Goal: Task Accomplishment & Management: Use online tool/utility

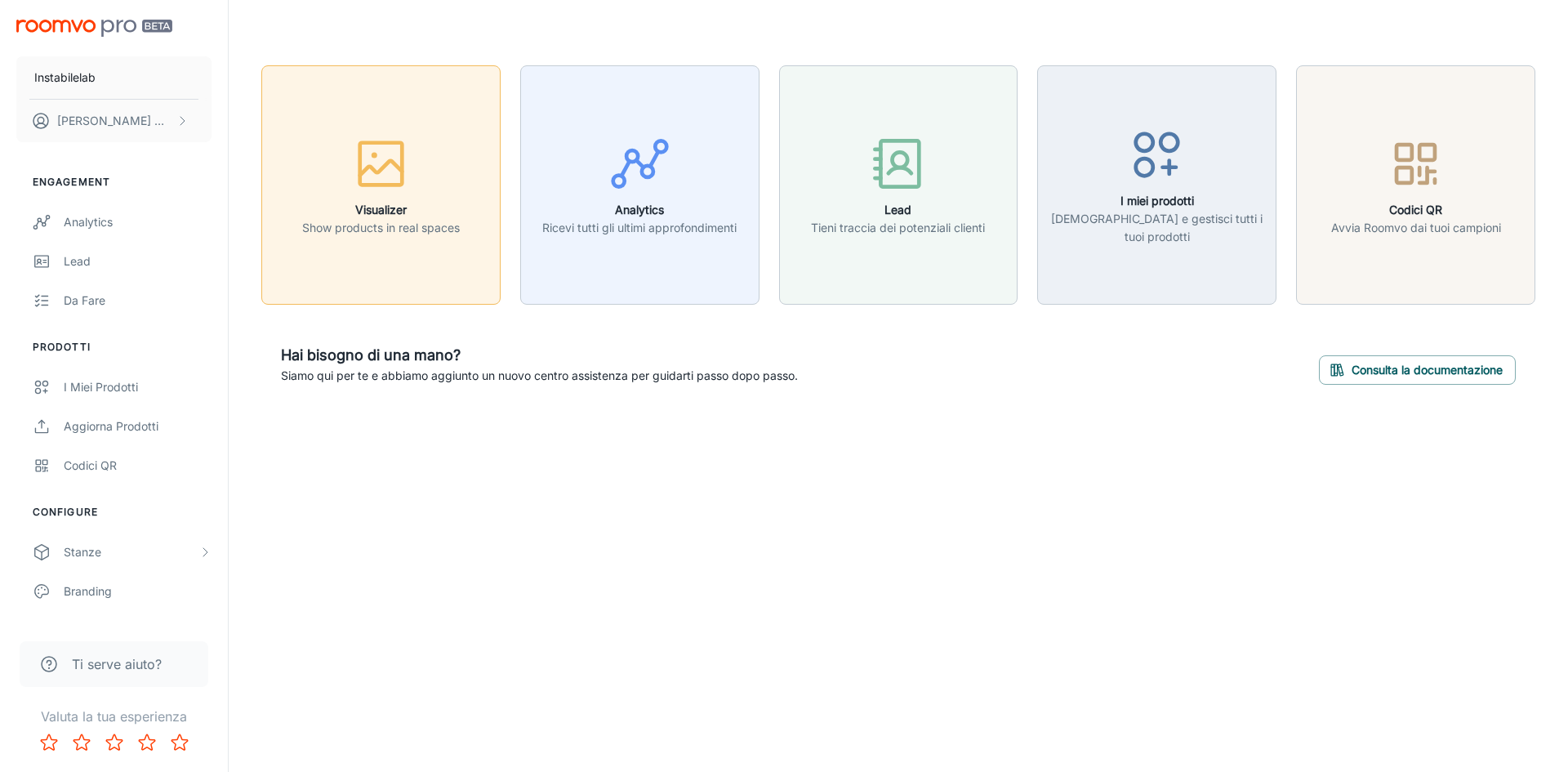
click at [393, 130] on button "Visualizer Show products in real spaces" at bounding box center [381, 185] width 240 height 240
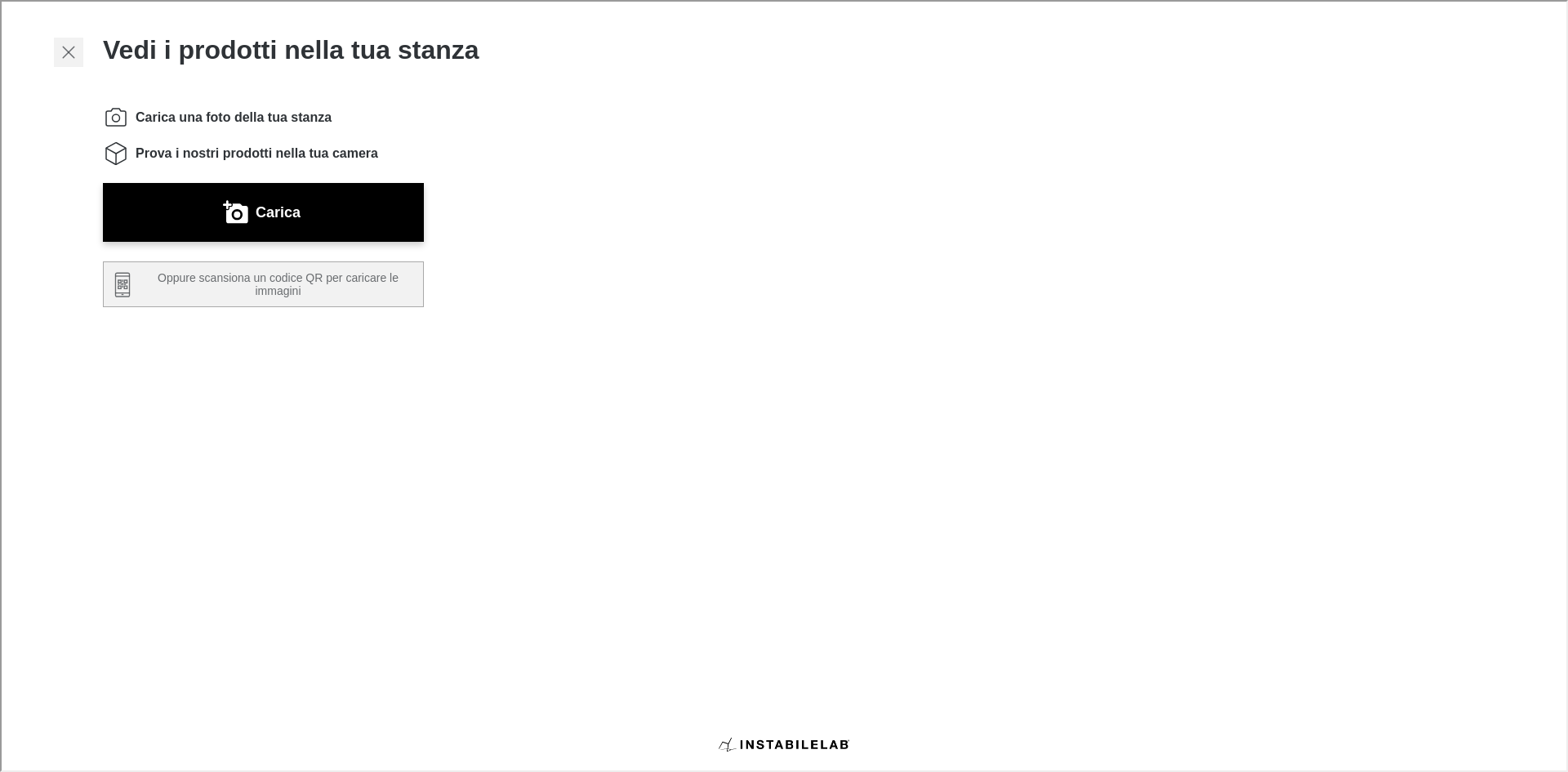
click at [71, 50] on icon "button" at bounding box center [66, 50] width 20 height 20
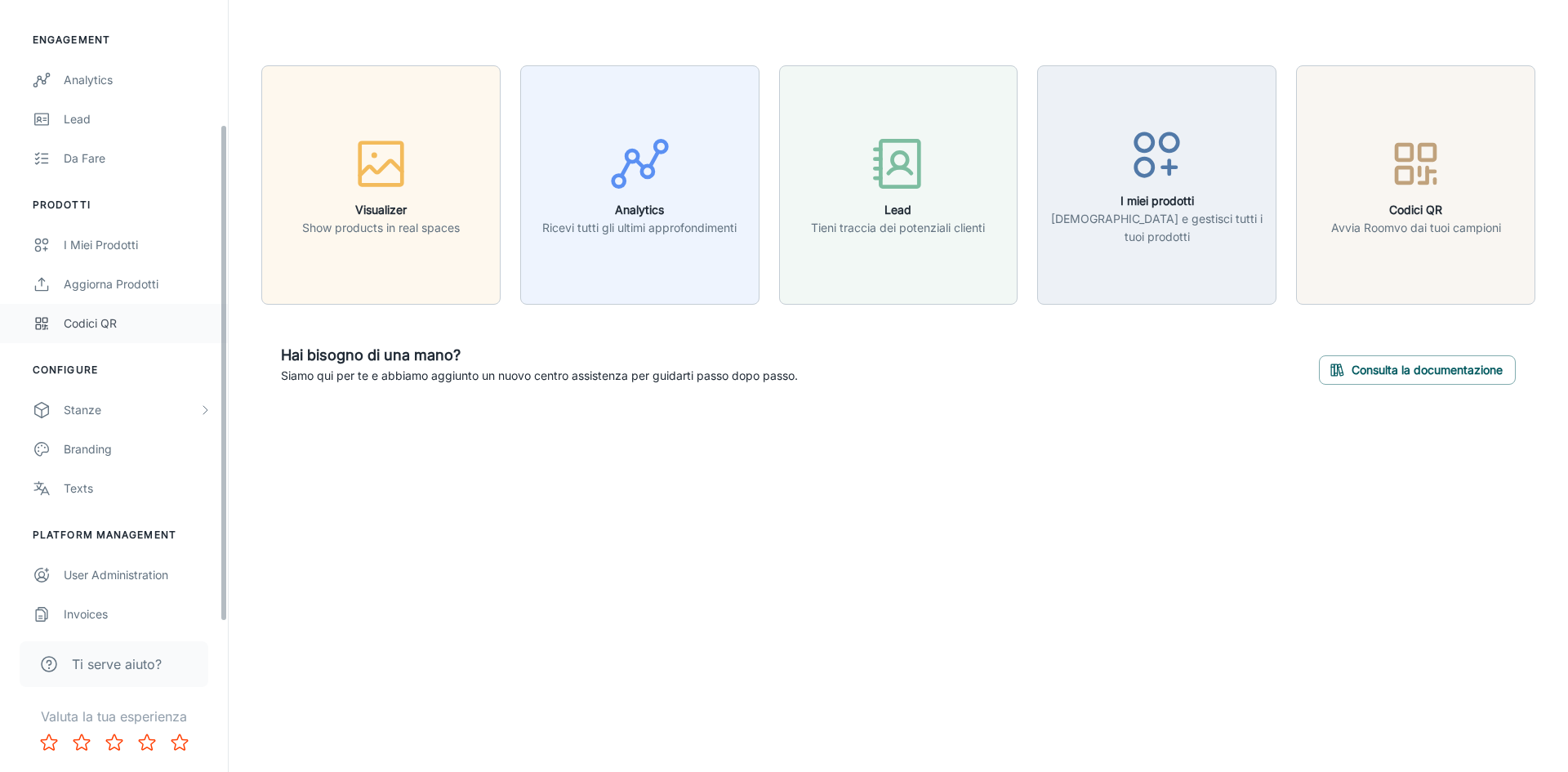
scroll to position [154, 0]
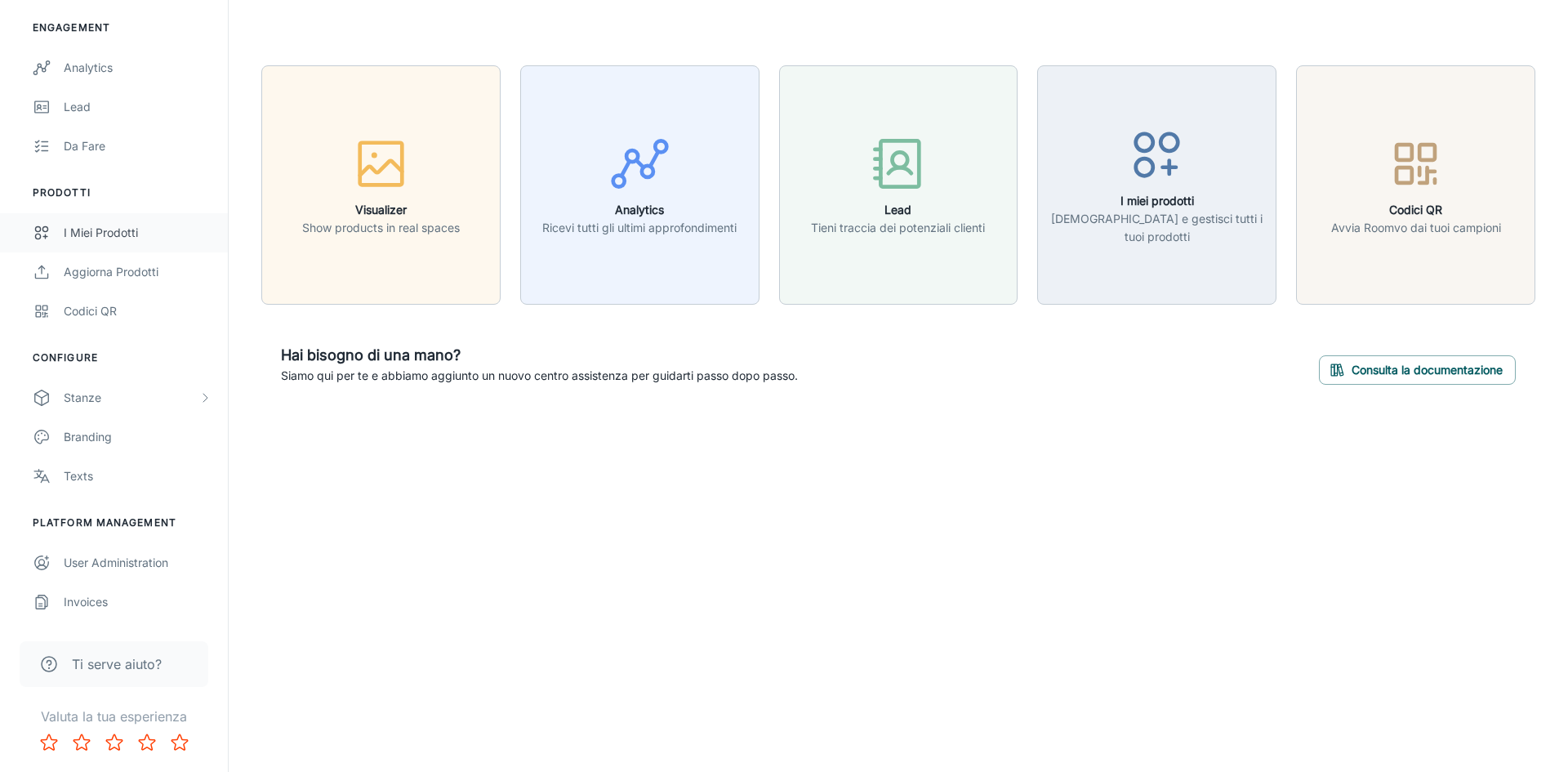
click at [102, 233] on div "I miei prodotti" at bounding box center [137, 232] width 148 height 18
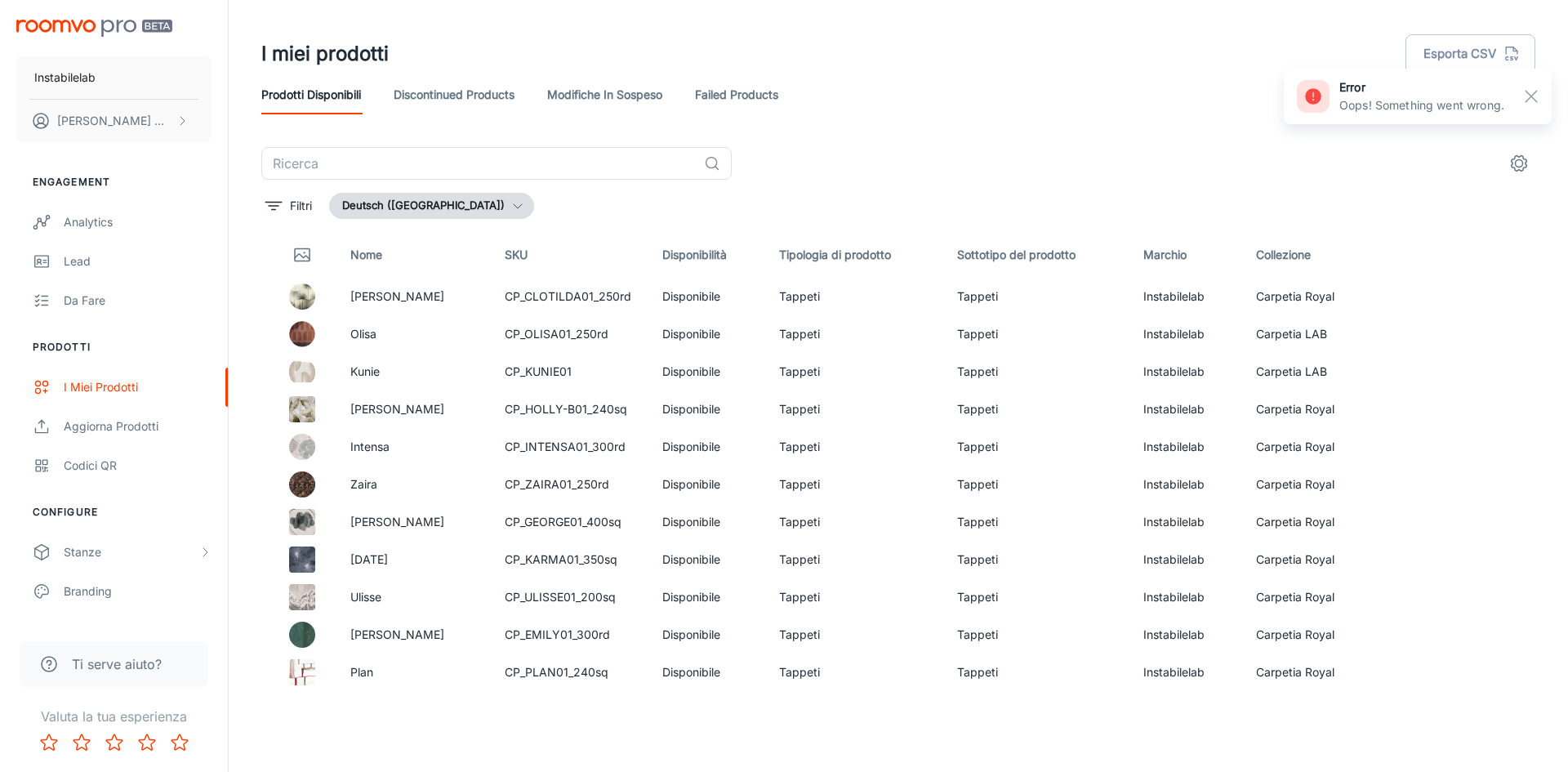
click at [424, 203] on button "Deutsch ([GEOGRAPHIC_DATA])" at bounding box center [432, 206] width 205 height 27
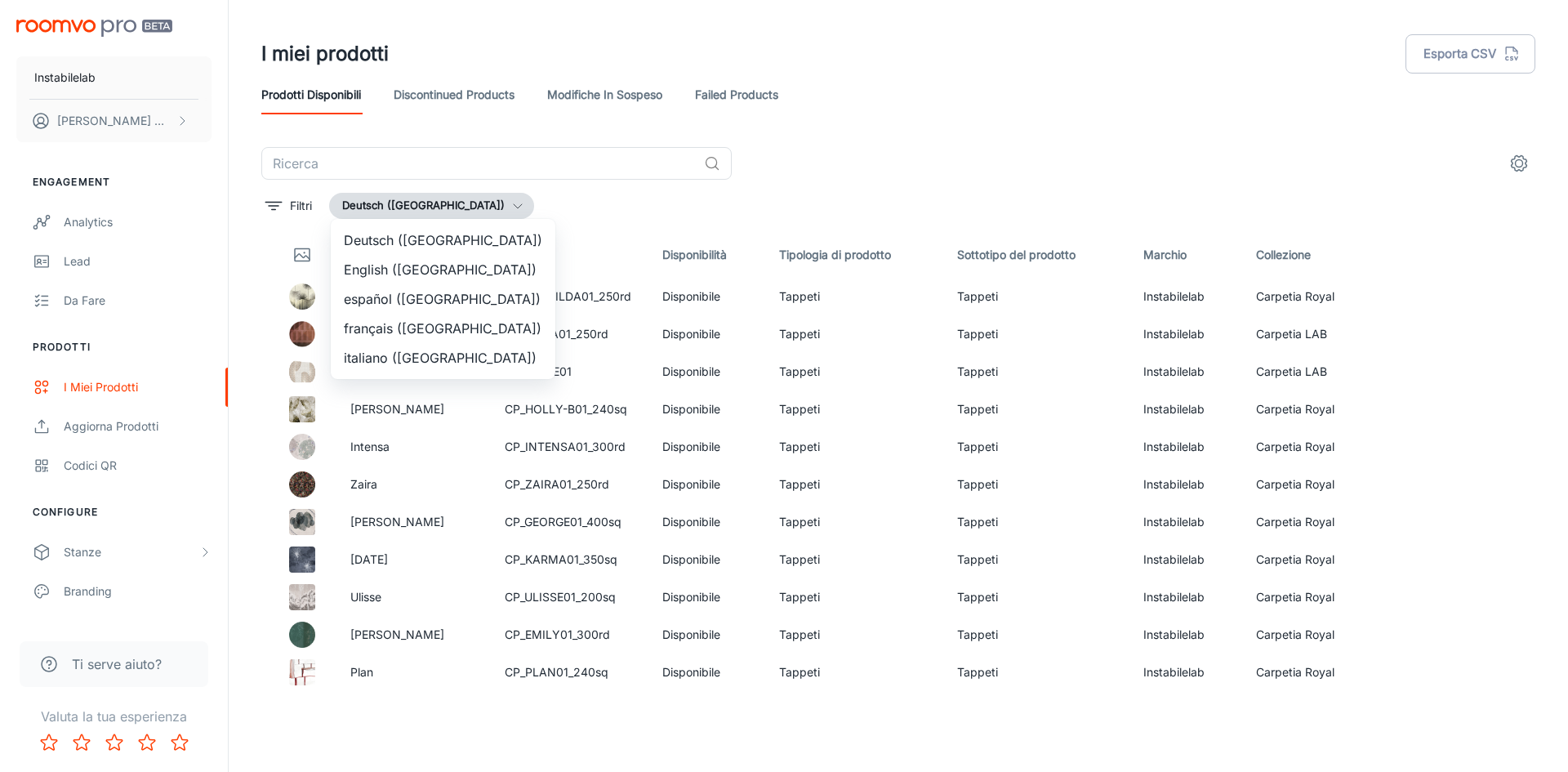
click at [389, 351] on li "italiano ([GEOGRAPHIC_DATA])" at bounding box center [442, 357] width 224 height 29
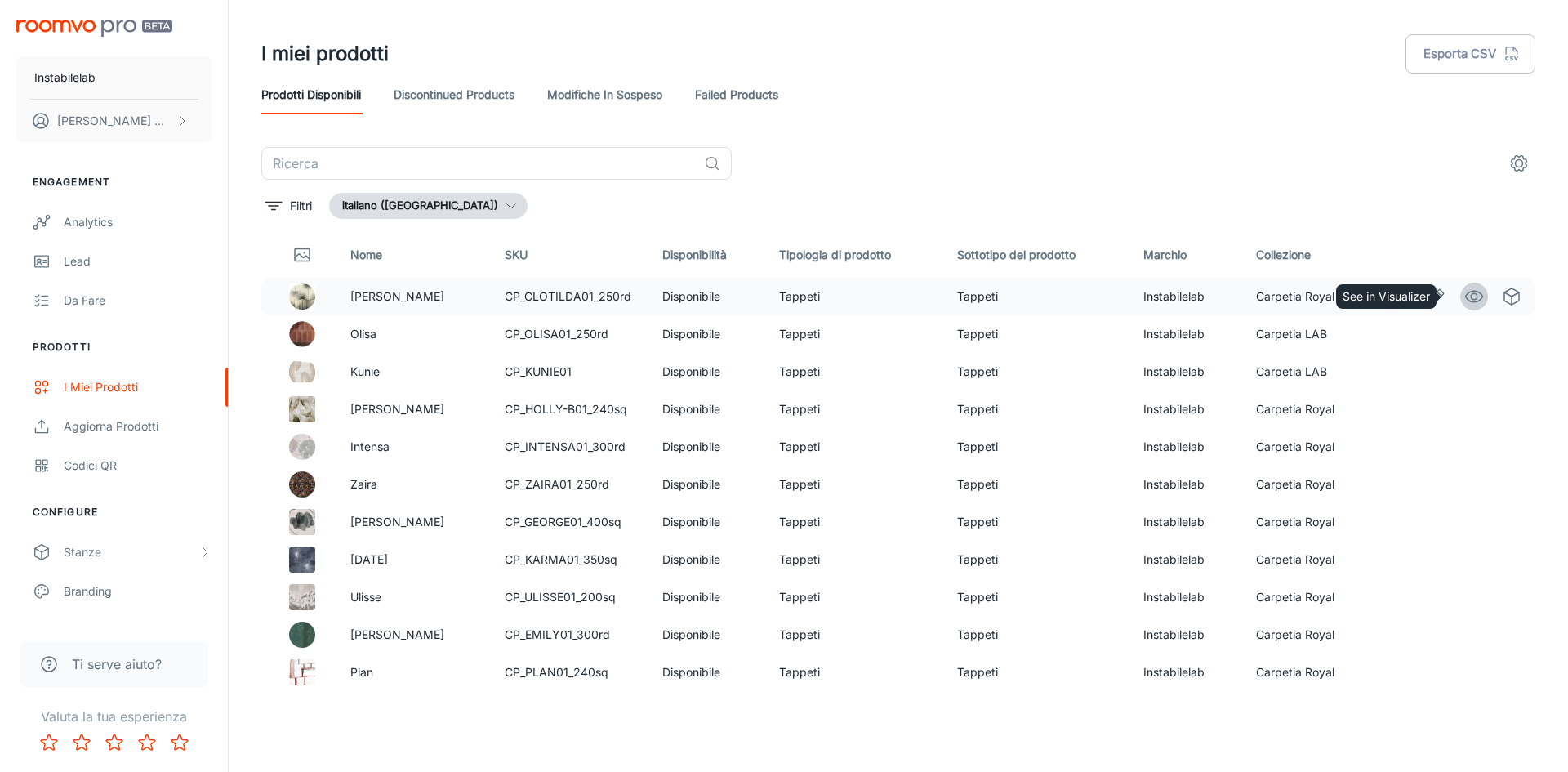
click at [1471, 299] on circle "See in Visualizer" at bounding box center [1474, 296] width 7 height 7
click at [371, 197] on button "italiano ([GEOGRAPHIC_DATA])" at bounding box center [429, 206] width 199 height 27
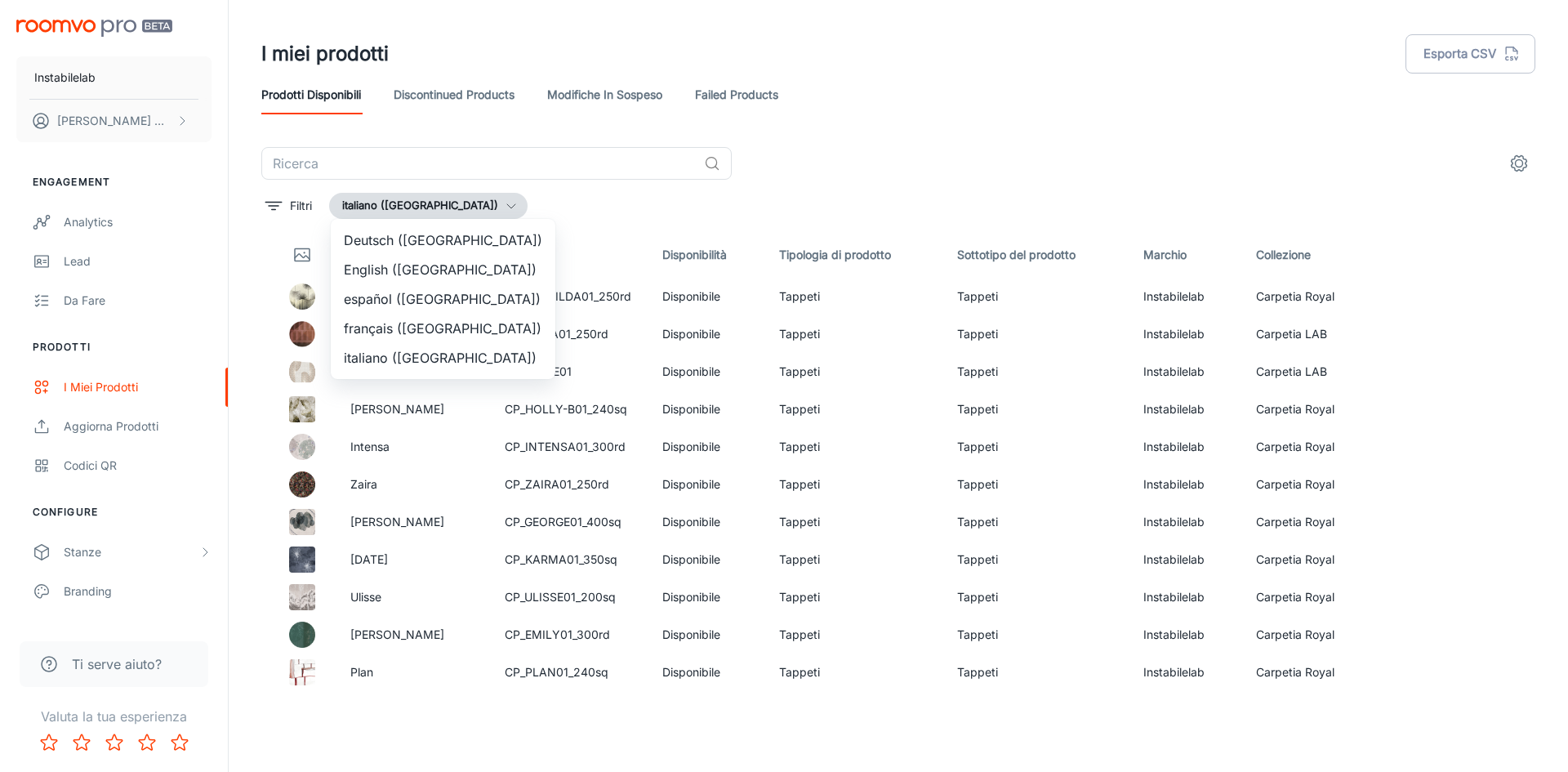
click at [396, 271] on li "English ([GEOGRAPHIC_DATA])" at bounding box center [442, 269] width 224 height 29
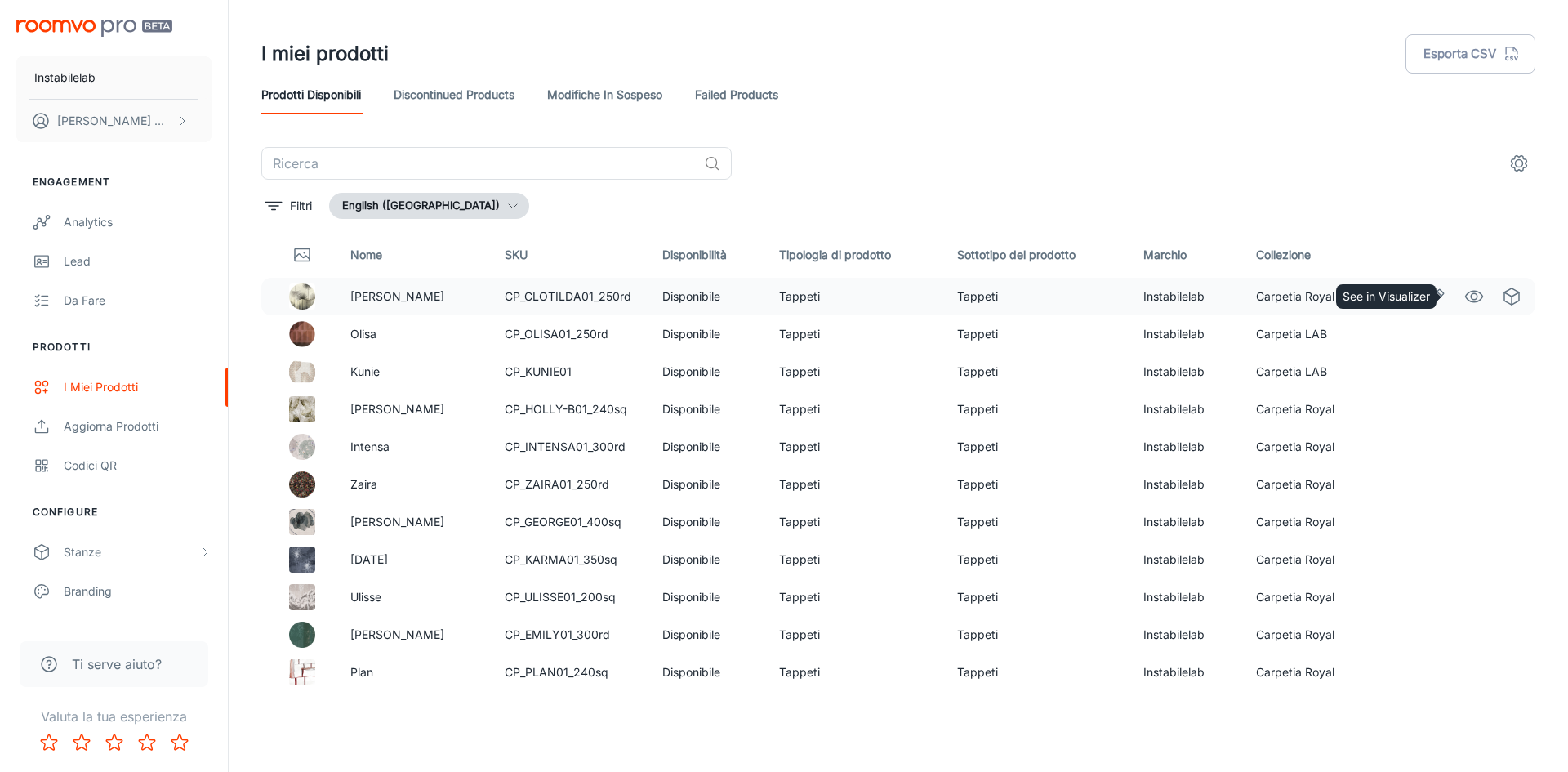
click at [1465, 295] on icon "See in Visualizer" at bounding box center [1474, 296] width 20 height 20
click at [440, 204] on button "English ([GEOGRAPHIC_DATA])" at bounding box center [429, 206] width 200 height 27
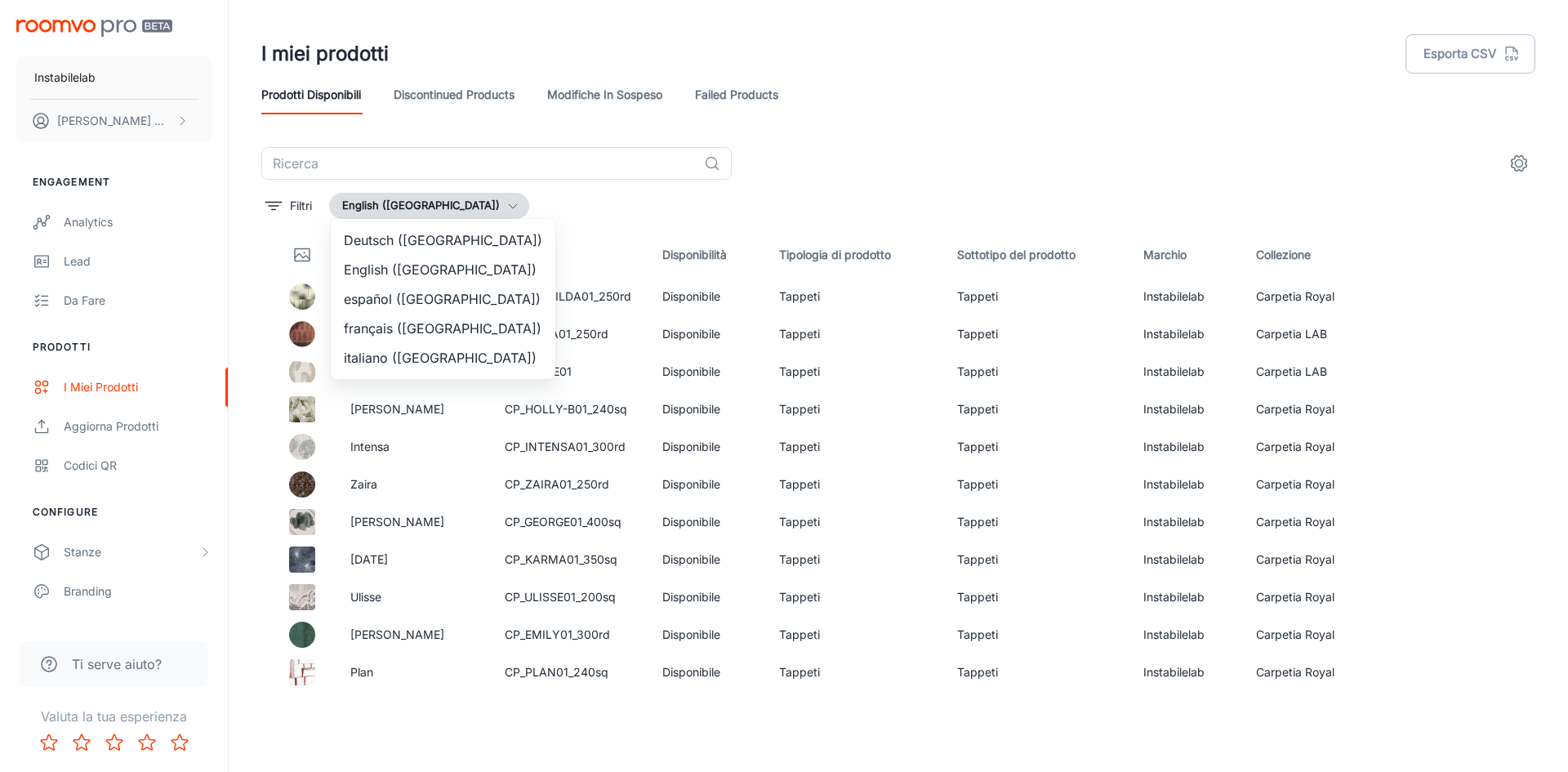
click at [402, 354] on li "italiano ([GEOGRAPHIC_DATA])" at bounding box center [442, 357] width 224 height 29
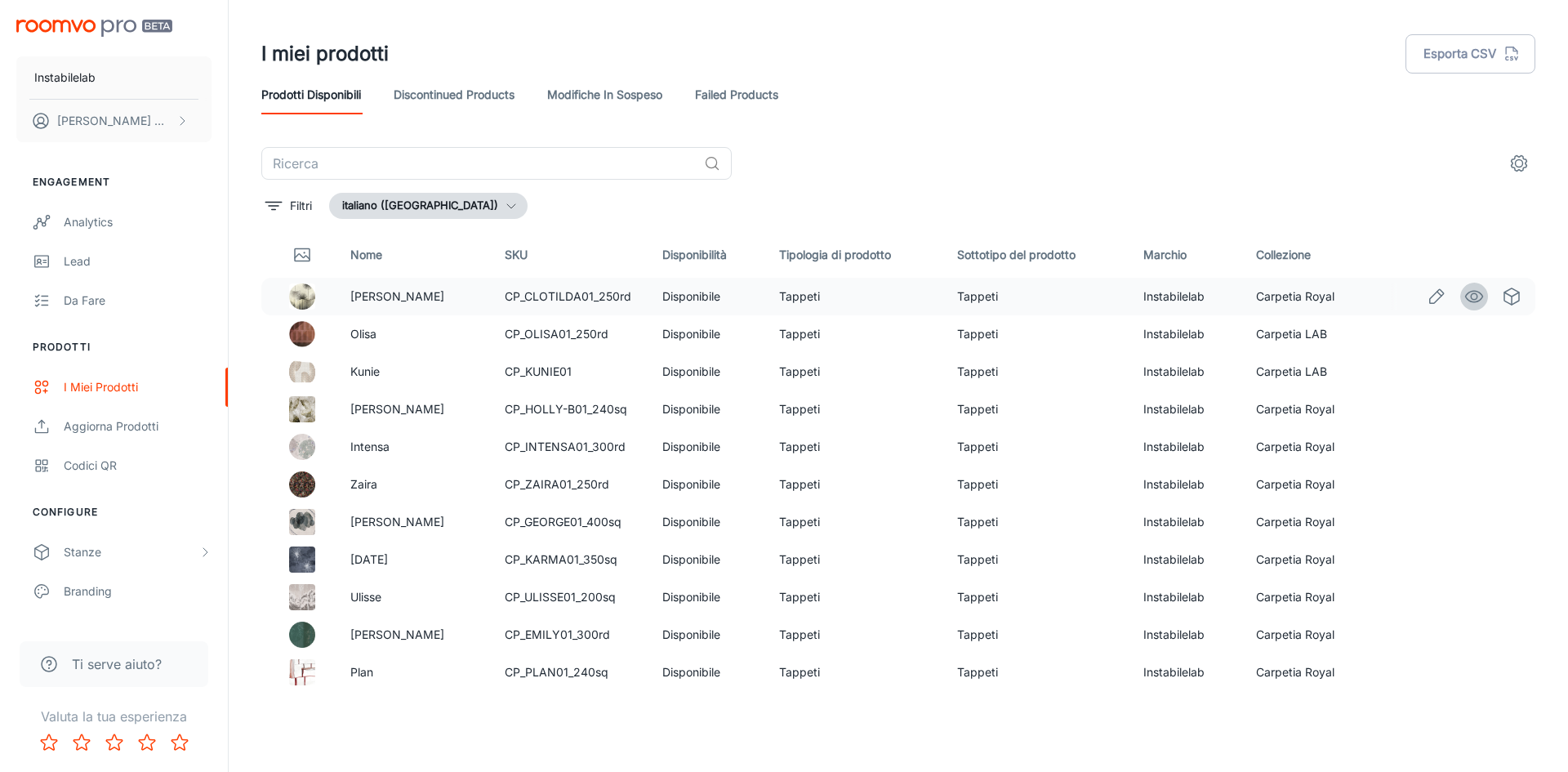
click at [1465, 297] on icon "See in Visualizer" at bounding box center [1474, 296] width 20 height 20
click at [381, 211] on button "italiano ([GEOGRAPHIC_DATA])" at bounding box center [429, 206] width 199 height 27
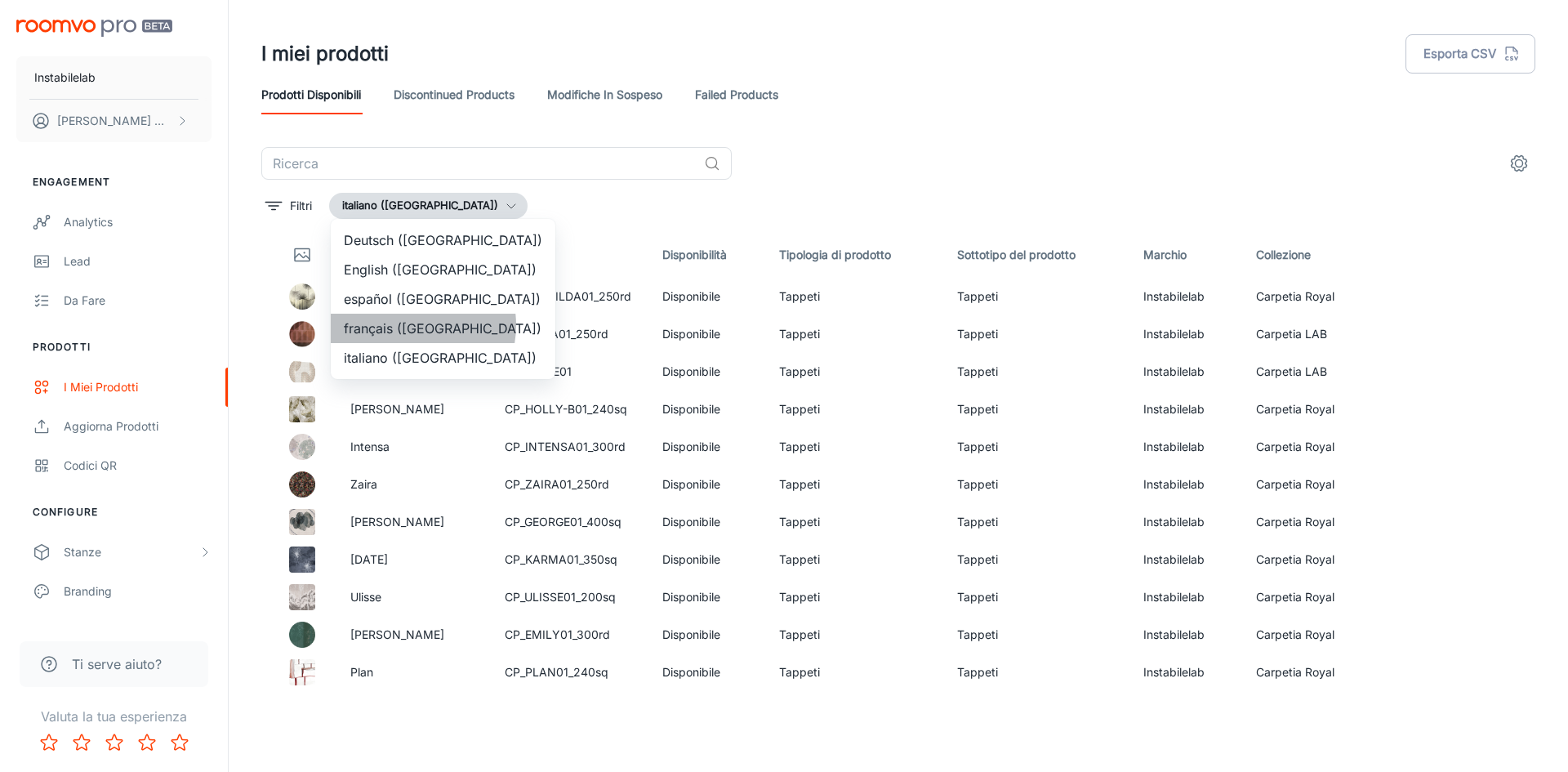
click at [407, 325] on li "français ([GEOGRAPHIC_DATA])" at bounding box center [442, 328] width 224 height 29
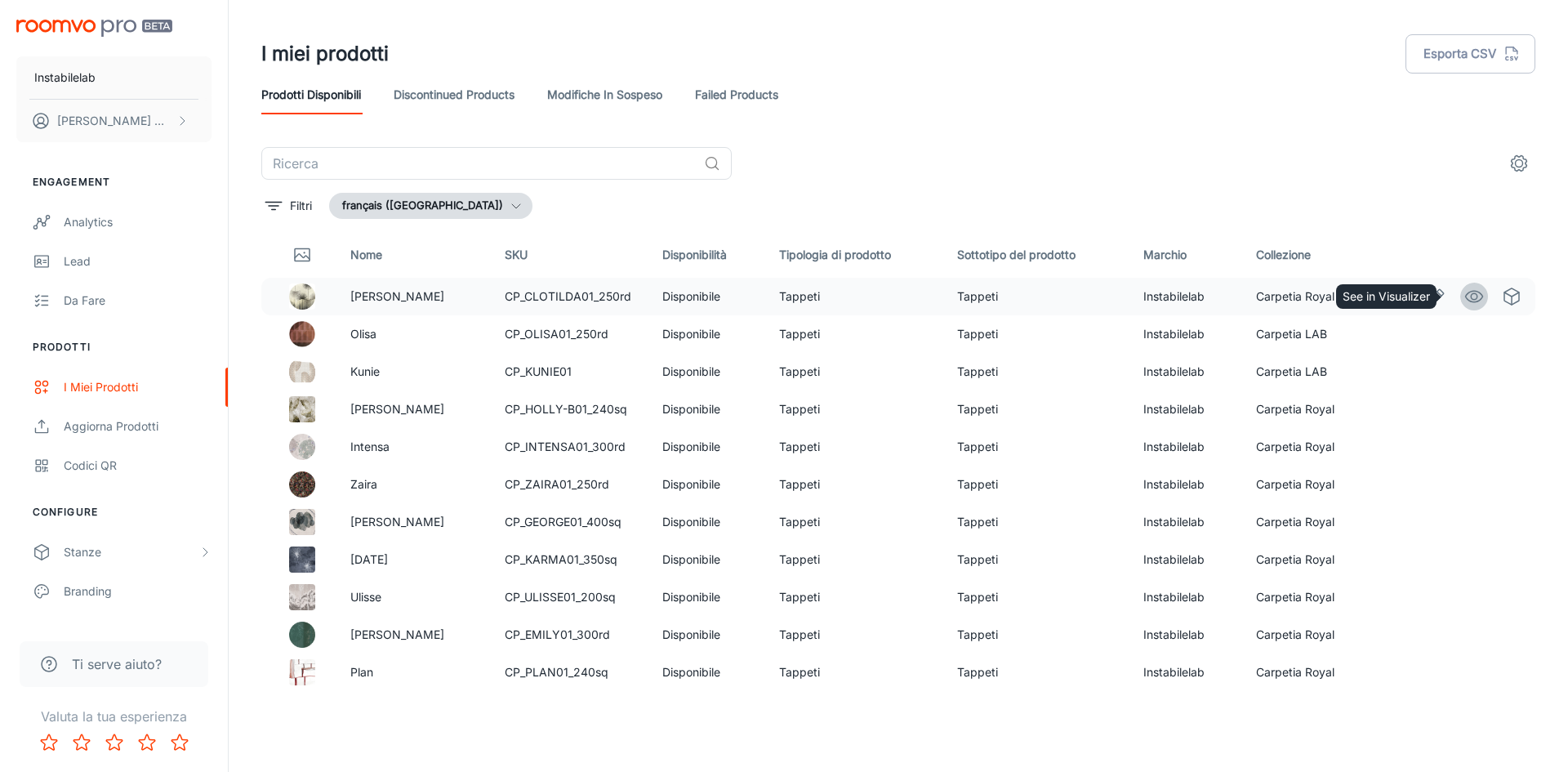
click at [1471, 295] on icon "See in Visualizer" at bounding box center [1474, 296] width 20 height 20
click at [407, 222] on div "​ Filtri français ([GEOGRAPHIC_DATA]) Nome SKU Disponibilità Tipologia di prodo…" at bounding box center [899, 420] width 1274 height 547
click at [407, 214] on button "français ([GEOGRAPHIC_DATA])" at bounding box center [431, 206] width 204 height 27
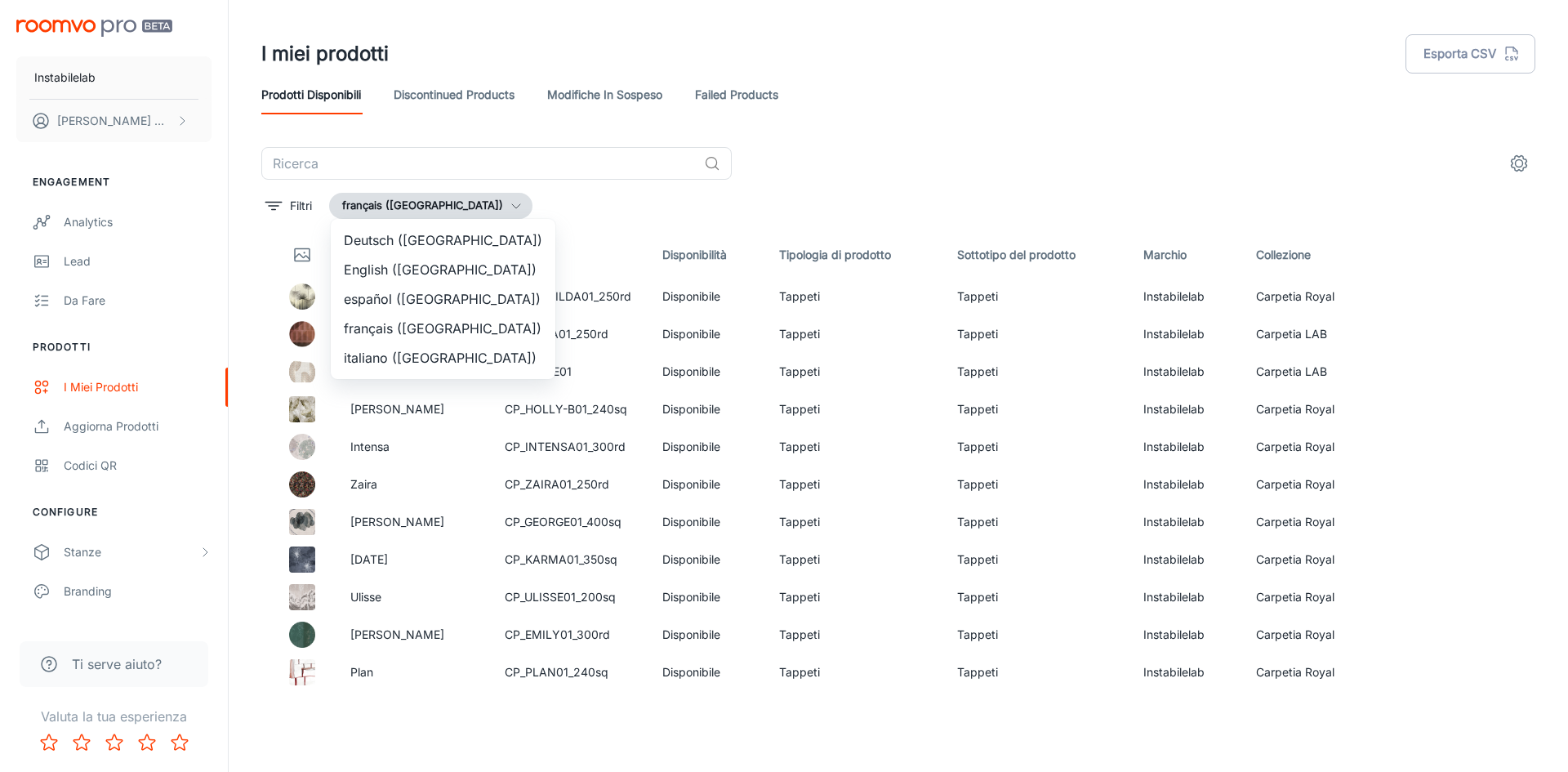
click at [418, 296] on li "español ([GEOGRAPHIC_DATA])" at bounding box center [442, 298] width 224 height 29
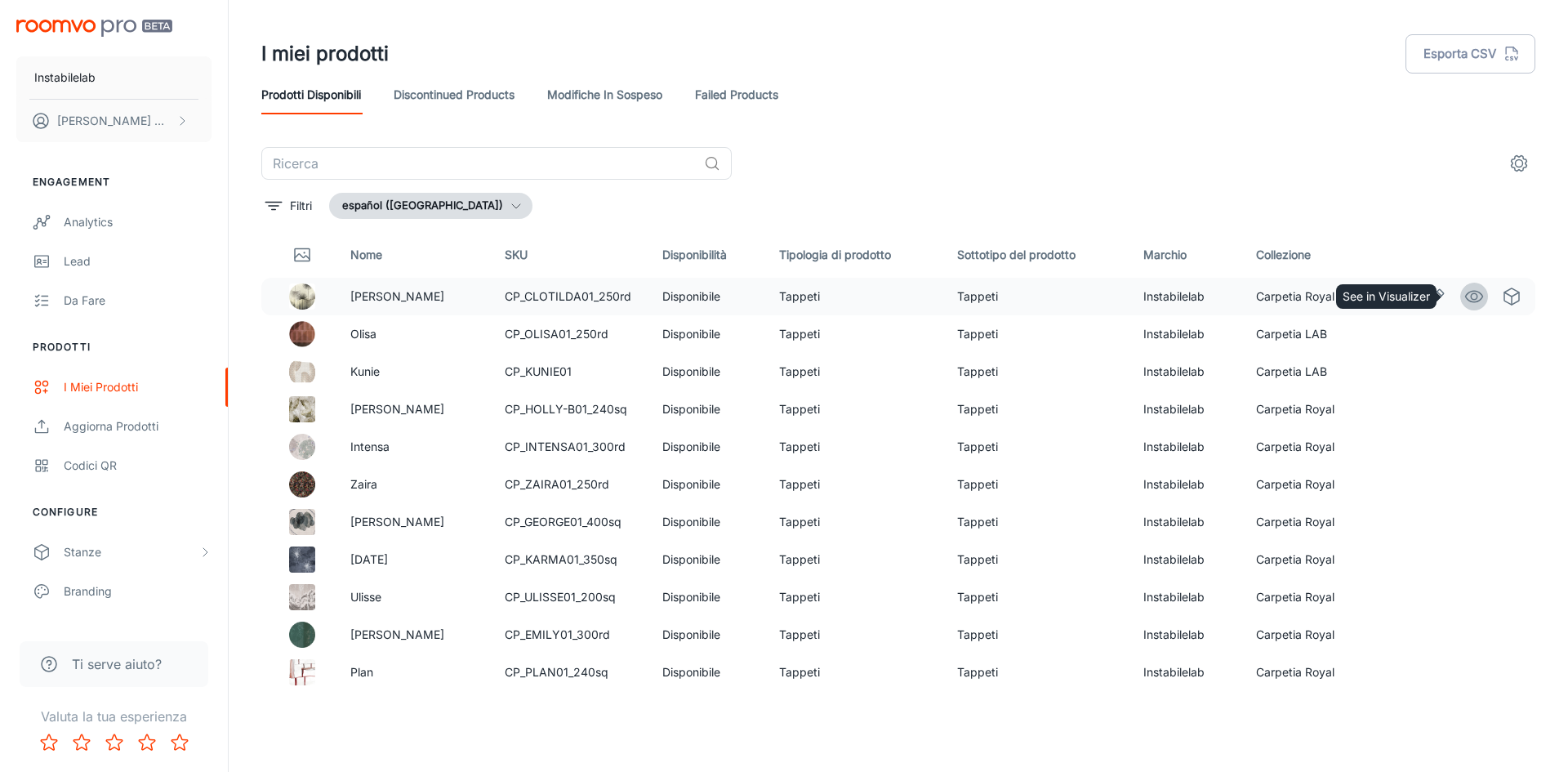
click at [1467, 302] on icon "See in Visualizer" at bounding box center [1474, 296] width 20 height 20
